Goal: Find specific page/section: Find specific page/section

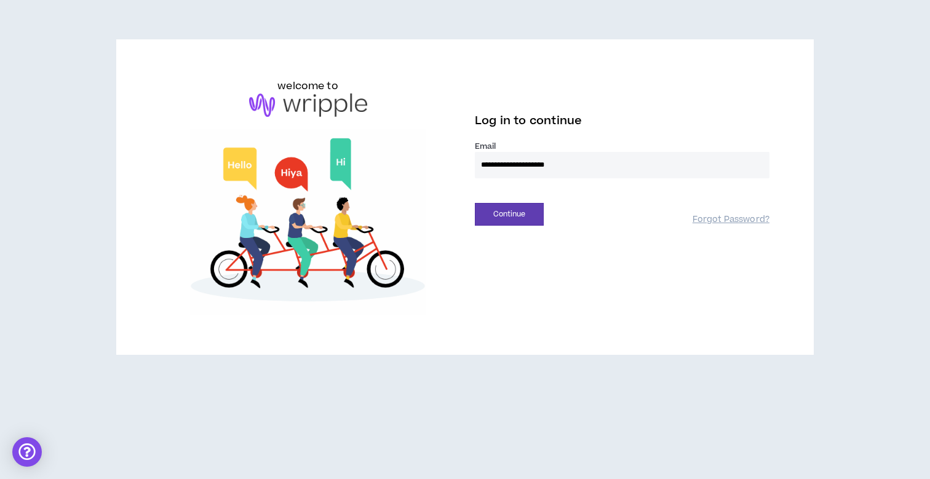
click at [509, 214] on button "Continue" at bounding box center [509, 214] width 69 height 23
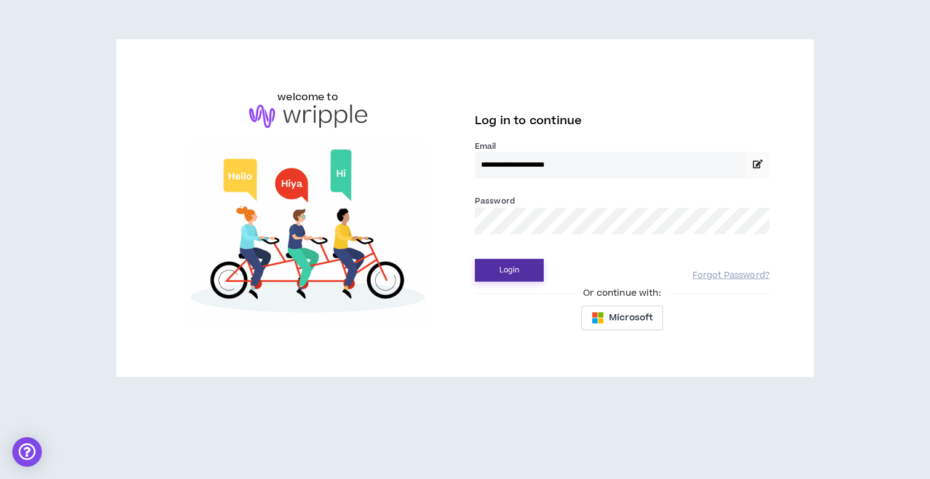
click at [496, 273] on button "Login" at bounding box center [509, 270] width 69 height 23
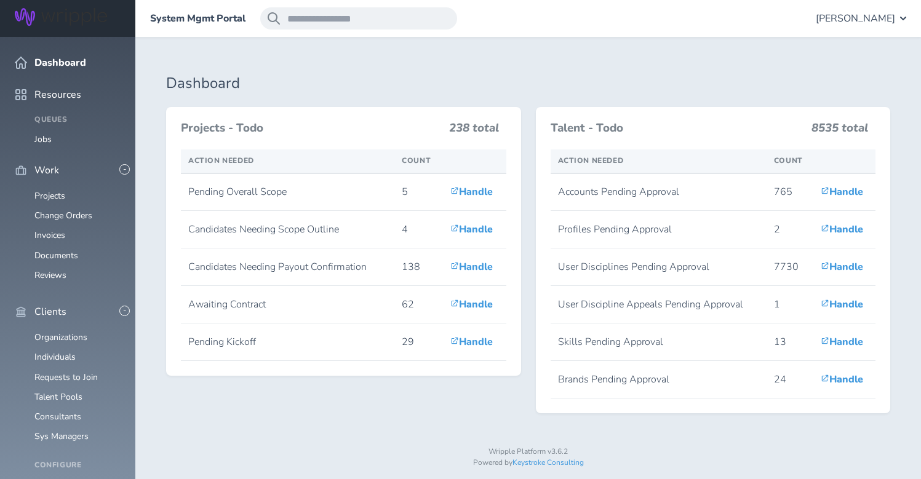
click at [862, 16] on span "[PERSON_NAME]" at bounding box center [855, 18] width 79 height 11
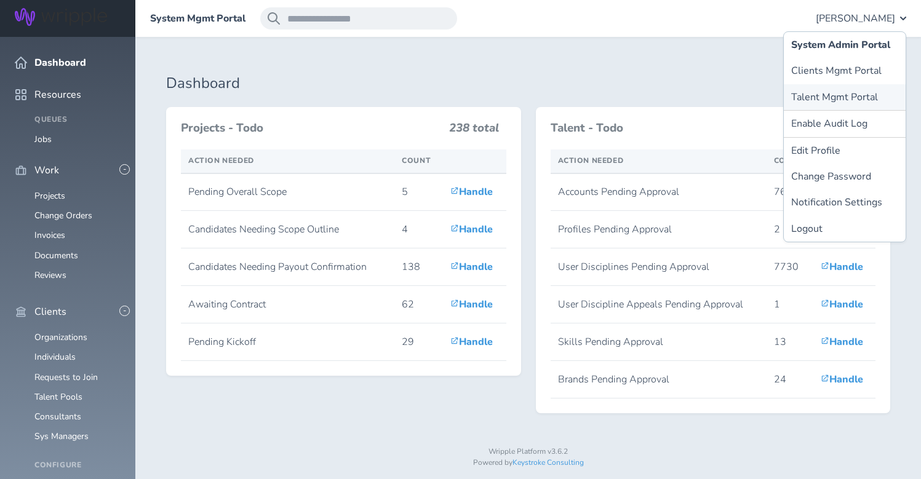
click at [840, 99] on link "Talent Mgmt Portal" at bounding box center [845, 97] width 122 height 26
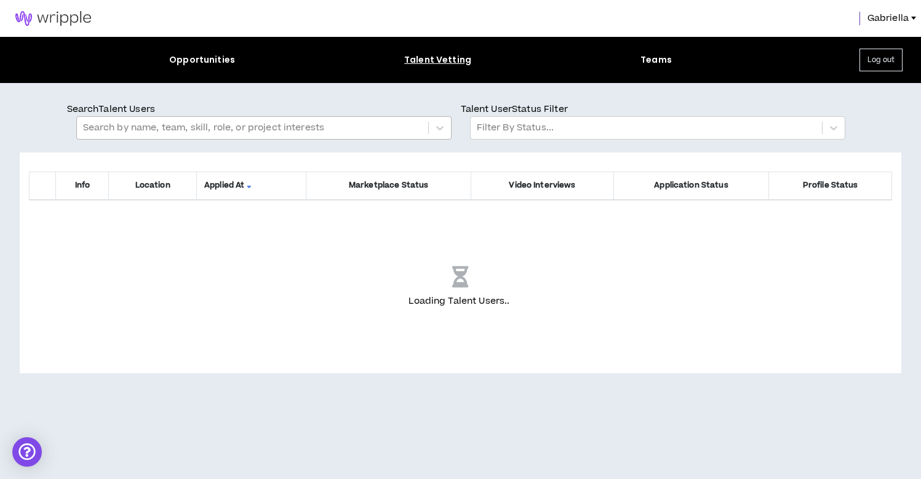
click at [326, 130] on div at bounding box center [252, 128] width 339 height 16
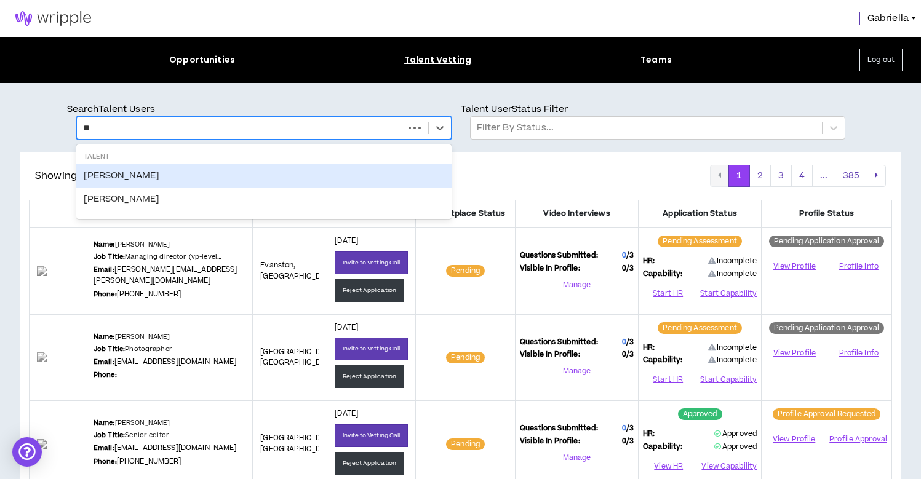
type input "*"
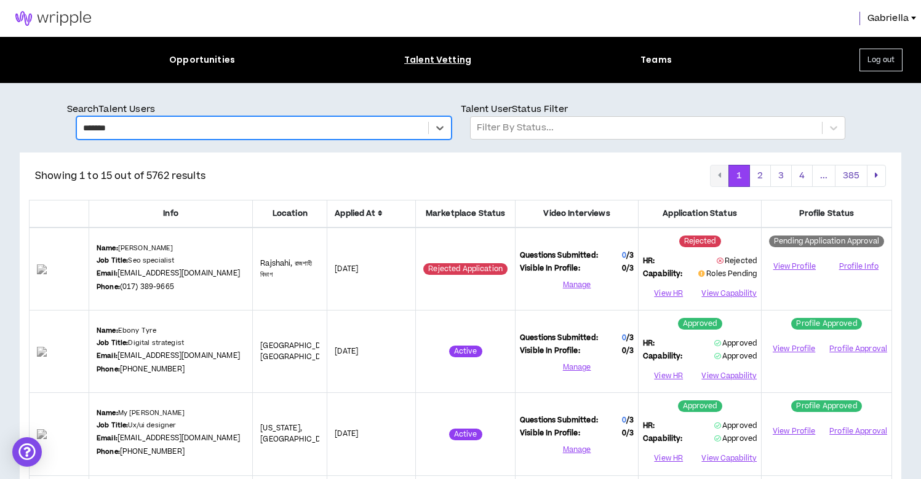
type input "*******"
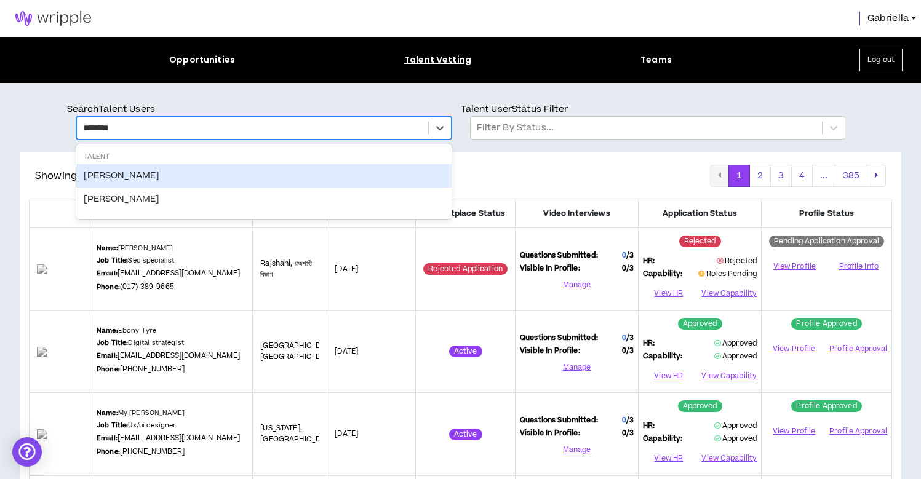
click at [123, 180] on div "Brandie Jenkins" at bounding box center [263, 175] width 375 height 23
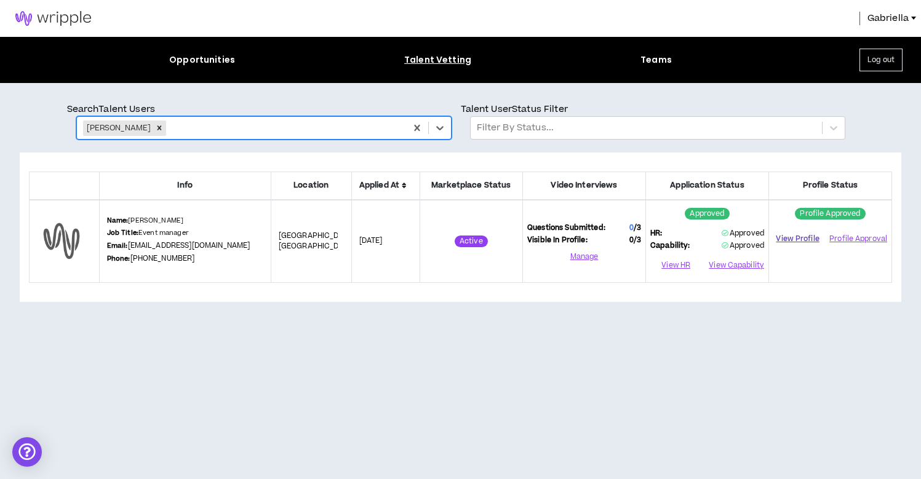
click at [793, 243] on link "View Profile" at bounding box center [797, 239] width 49 height 22
